Goal: Transaction & Acquisition: Purchase product/service

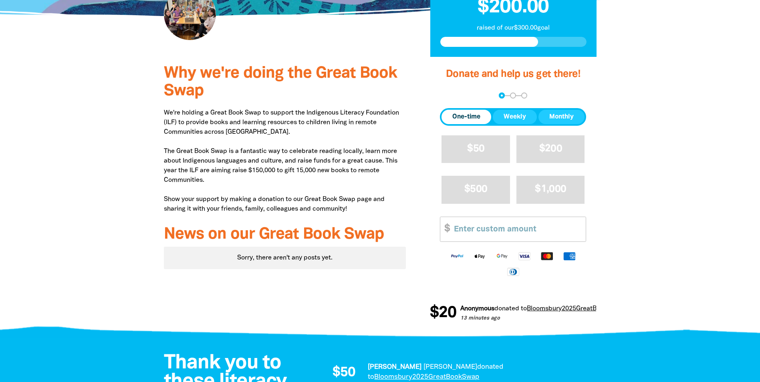
scroll to position [200, 0]
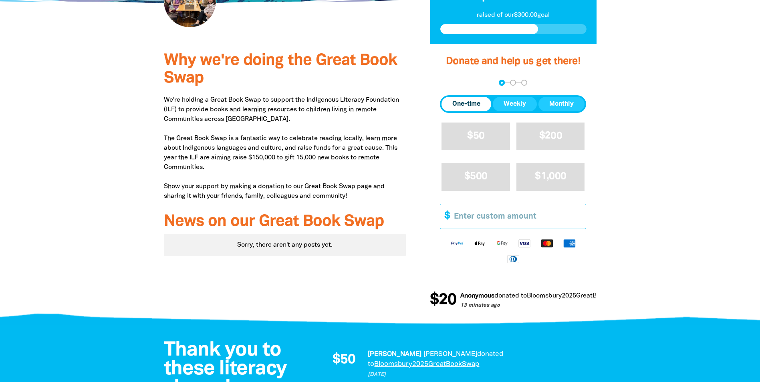
click at [487, 222] on input "Other Amount" at bounding box center [516, 216] width 137 height 24
click at [476, 219] on input "Other Amount" at bounding box center [516, 216] width 137 height 24
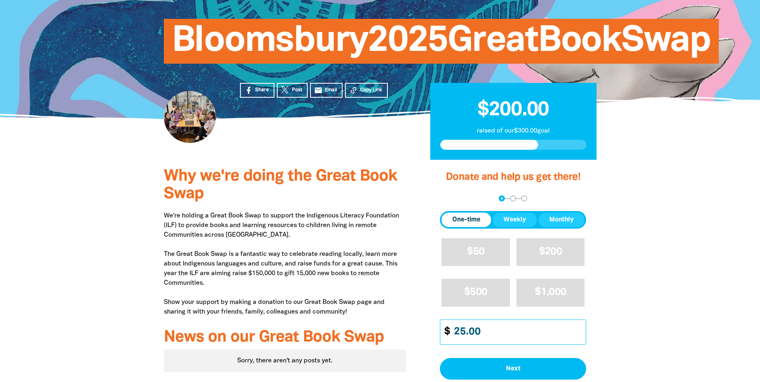
scroll to position [80, 0]
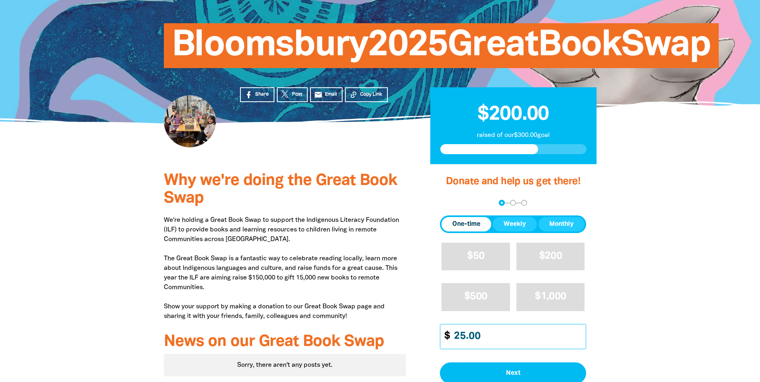
type input "25.00"
click at [514, 135] on p "raised of our $300.00 goal" at bounding box center [513, 136] width 146 height 10
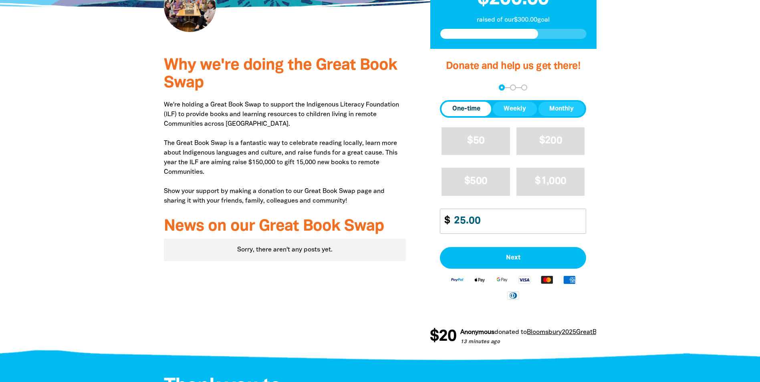
scroll to position [200, 0]
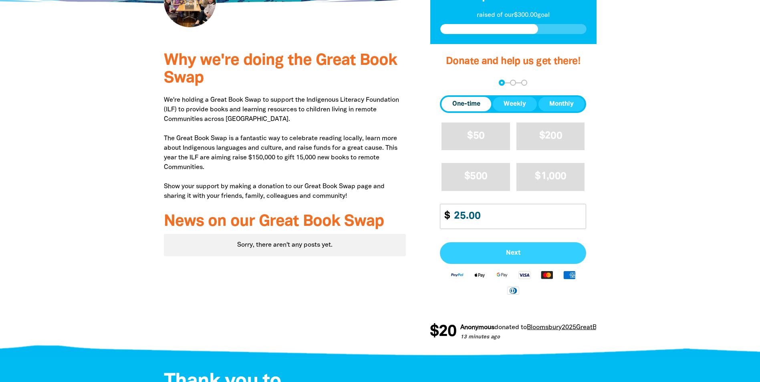
click at [498, 247] on button "Next" at bounding box center [513, 253] width 146 height 22
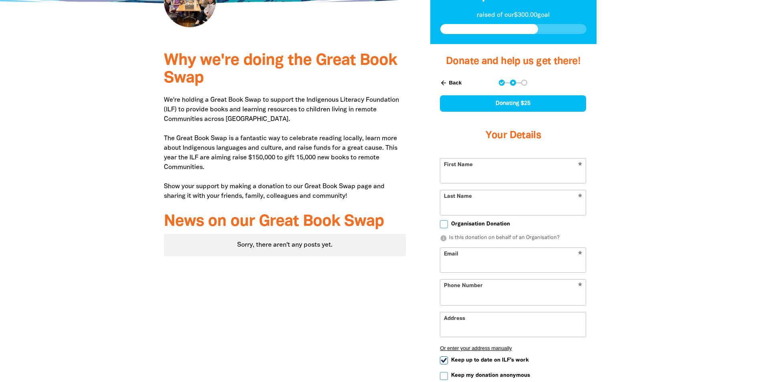
select select "AU"
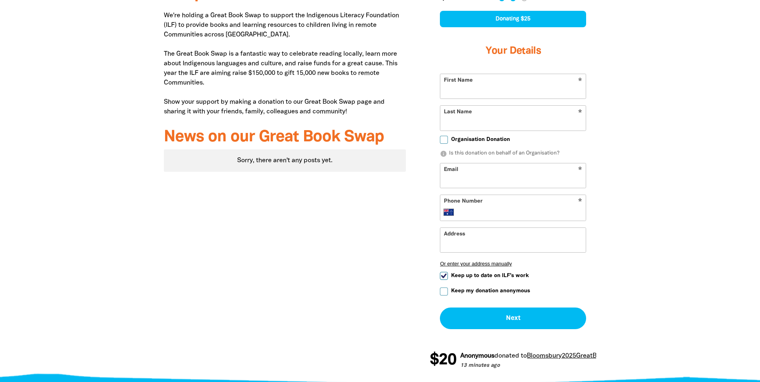
scroll to position [280, 0]
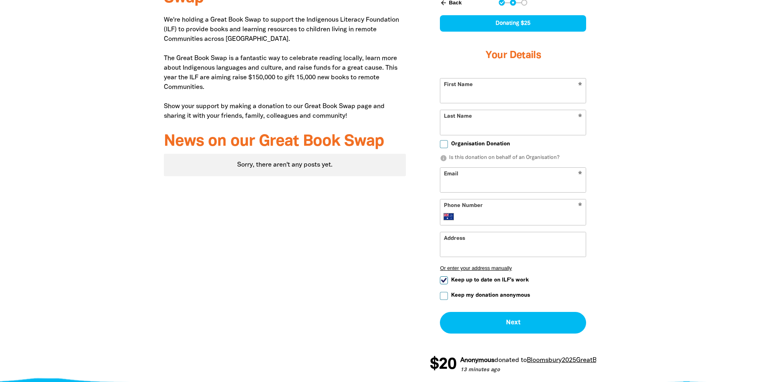
click at [464, 76] on div "Donating $25 Your Details * First Name * Last Name Organisation Donation info I…" at bounding box center [513, 174] width 146 height 318
click at [499, 93] on input "First Name" at bounding box center [512, 90] width 145 height 24
type input "Keira"
type input "Lykourentzos"
type input "[EMAIL_ADDRESS][DOMAIN_NAME]"
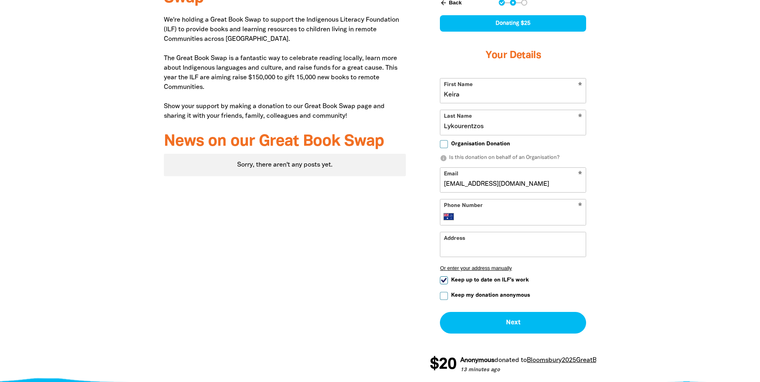
type input "[PHONE_NUMBER]"
click at [478, 143] on span "Organisation Donation" at bounding box center [480, 144] width 59 height 8
click at [448, 143] on input "Organisation Donation" at bounding box center [444, 144] width 8 height 8
checkbox input "true"
select select "AU"
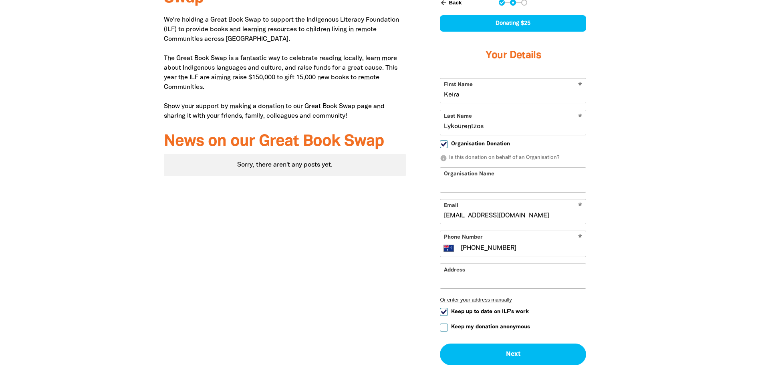
click at [509, 184] on input "Organisation Name" at bounding box center [512, 180] width 145 height 24
drag, startPoint x: 549, startPoint y: 181, endPoint x: 554, endPoint y: 185, distance: 7.1
click at [554, 185] on input "Bloomsburys Great Book Swap 2023" at bounding box center [512, 180] width 145 height 24
type input "Bloomsburys Great Book Swap 2025"
click at [662, 181] on div at bounding box center [380, 190] width 760 height 453
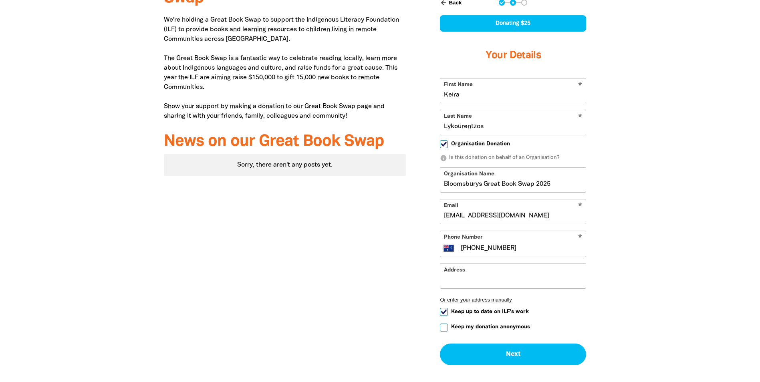
scroll to position [320, 0]
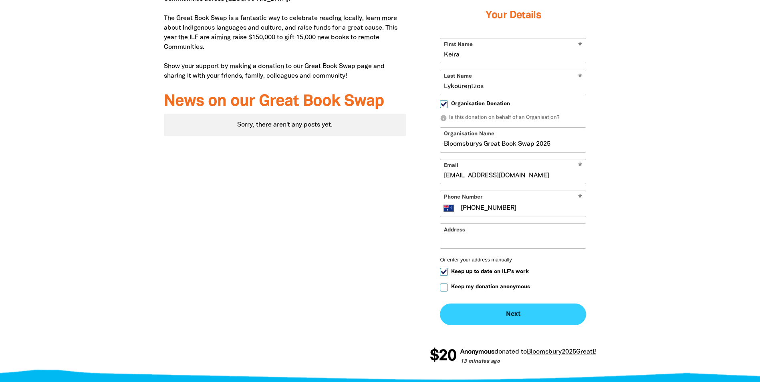
click at [537, 312] on button "Next chevron_right" at bounding box center [513, 315] width 146 height 22
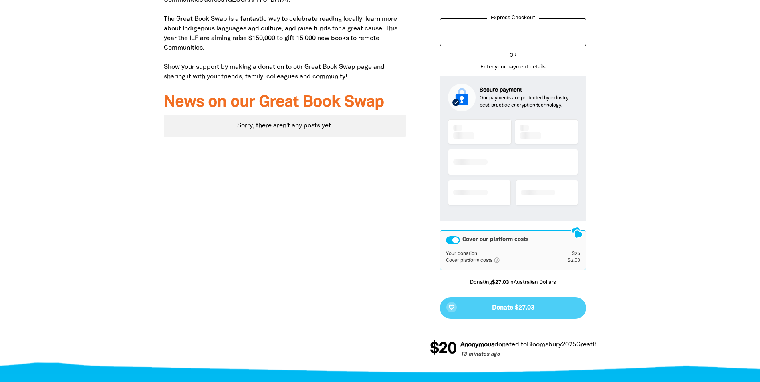
scroll to position [259, 0]
